Goal: Task Accomplishment & Management: Use online tool/utility

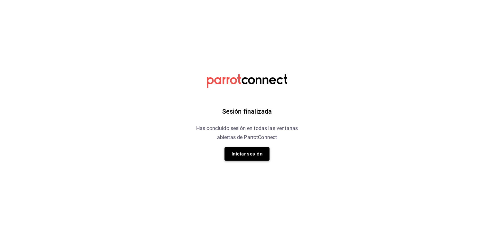
click at [252, 155] on button "Iniciar sesión" at bounding box center [246, 153] width 45 height 13
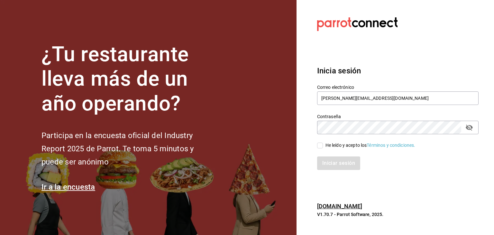
click at [317, 146] on input "He leído y acepto los Términos y condiciones." at bounding box center [320, 145] width 6 height 6
checkbox input "true"
click at [331, 157] on button "Iniciar sesión" at bounding box center [339, 162] width 44 height 13
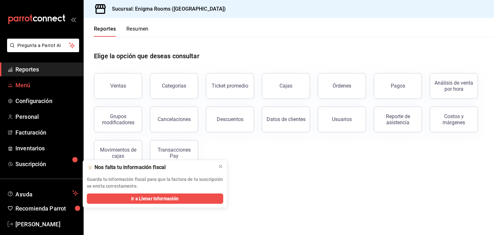
click at [39, 88] on span "Menú" at bounding box center [46, 85] width 63 height 9
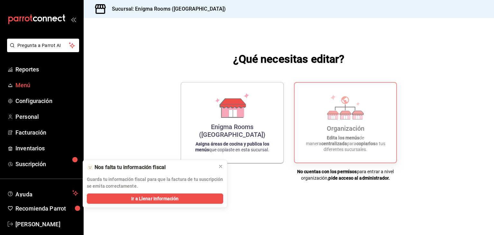
click at [24, 85] on span "Menú" at bounding box center [46, 85] width 63 height 9
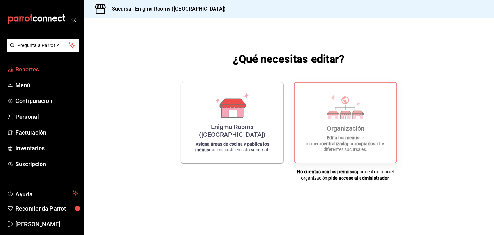
click at [32, 66] on span "Reportes" at bounding box center [46, 69] width 63 height 9
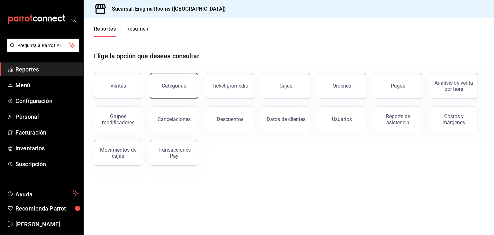
click at [180, 88] on div "Categorías" at bounding box center [174, 86] width 24 height 6
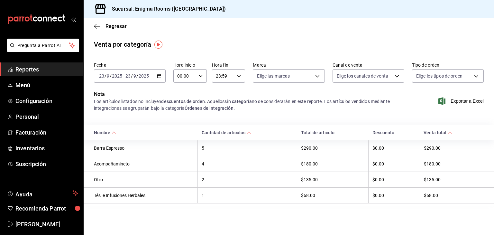
click at [161, 73] on div "2025-09-23 23 / 9 / 2025 - 2025-09-23 23 / 9 / 2025" at bounding box center [130, 75] width 72 height 13
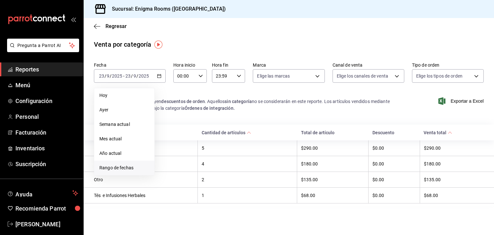
click at [134, 169] on span "Rango de fechas" at bounding box center [124, 167] width 50 height 7
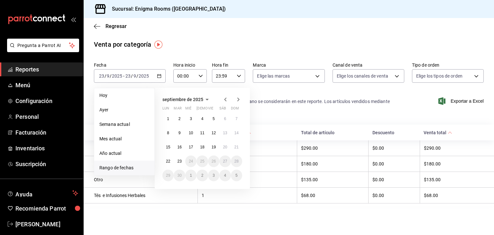
click at [225, 99] on icon "button" at bounding box center [225, 99] width 2 height 4
click at [209, 120] on button "1" at bounding box center [213, 119] width 11 height 12
click at [222, 173] on button "30" at bounding box center [224, 175] width 11 height 12
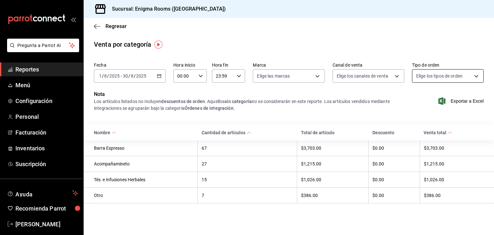
click at [474, 74] on body "Pregunta a Parrot AI Reportes Menú Configuración Personal Facturación Inventari…" at bounding box center [247, 117] width 494 height 235
click at [372, 107] on div at bounding box center [247, 117] width 494 height 235
click at [392, 76] on body "Pregunta a Parrot AI Reportes Menú Configuración Personal Facturación Inventari…" at bounding box center [247, 117] width 494 height 235
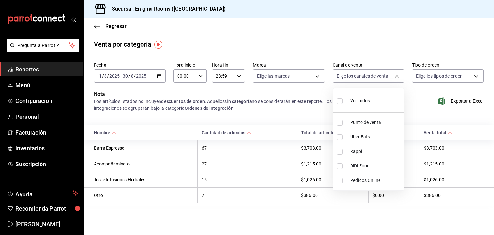
click at [303, 98] on div at bounding box center [247, 117] width 494 height 235
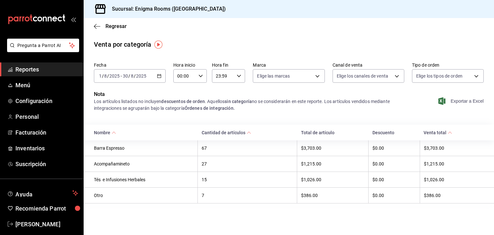
click at [458, 101] on span "Exportar a Excel" at bounding box center [461, 101] width 44 height 8
